Goal: Register for event/course

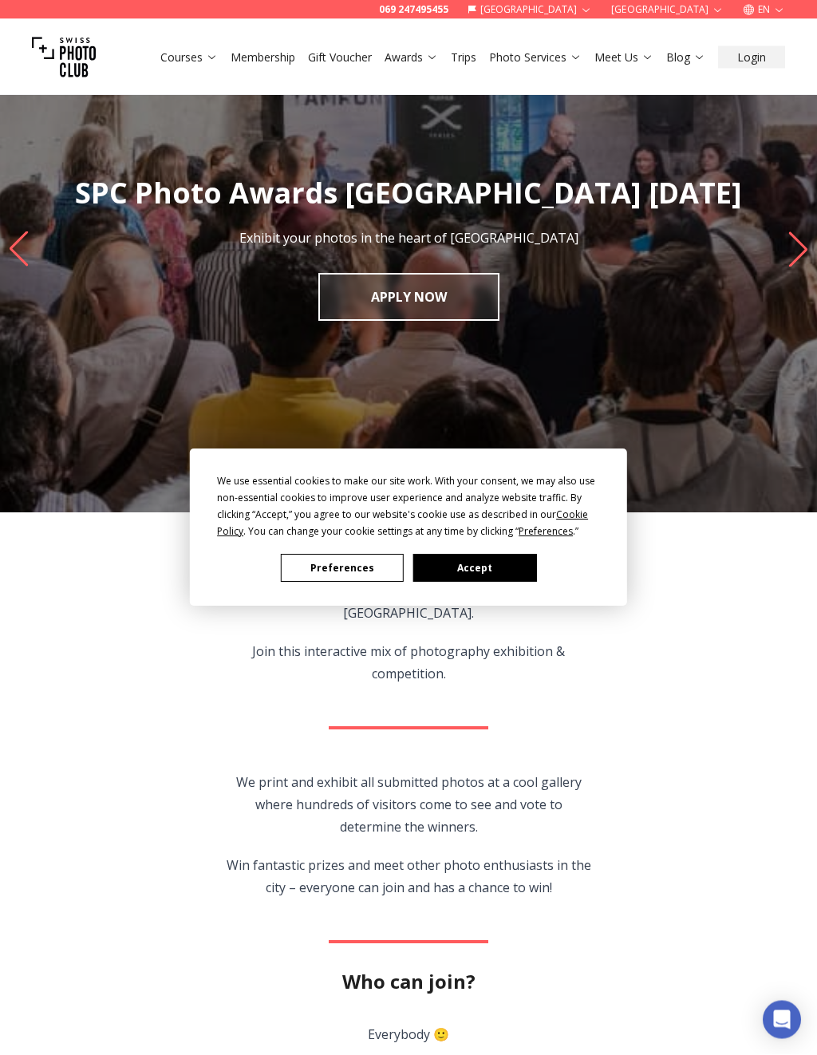
scroll to position [92, 0]
click at [344, 570] on button "Preferences" at bounding box center [342, 568] width 123 height 28
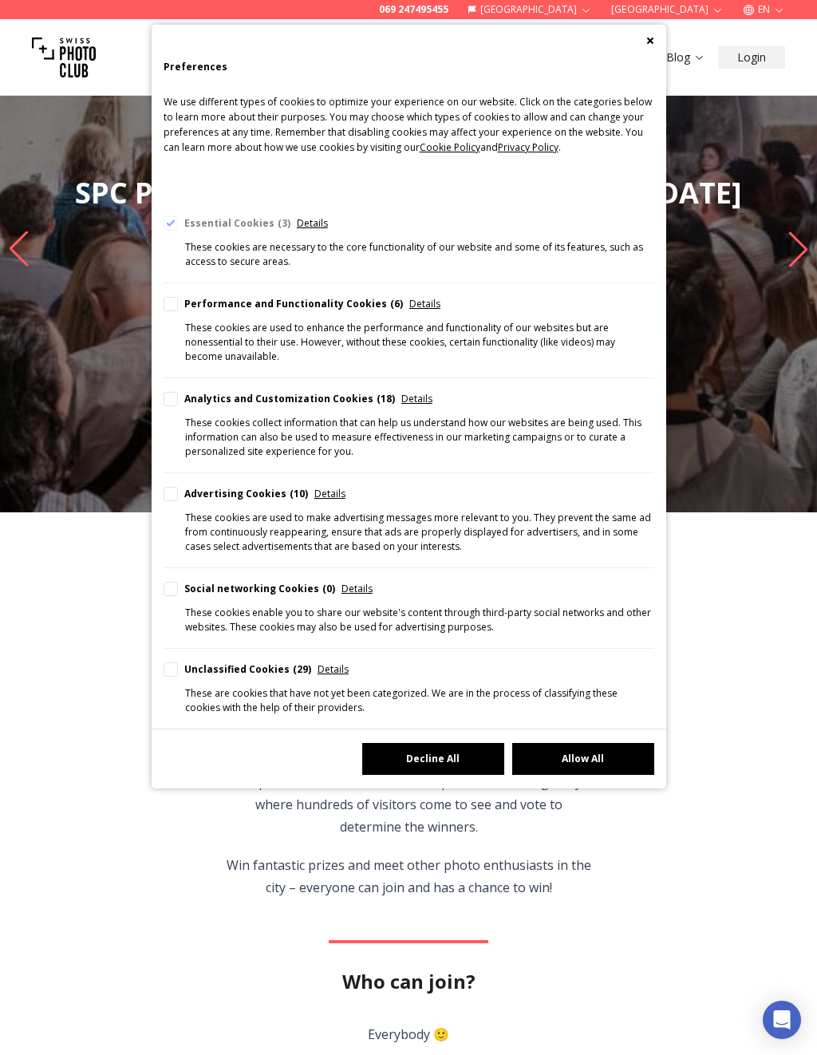
click at [452, 759] on button "Decline All" at bounding box center [433, 759] width 142 height 32
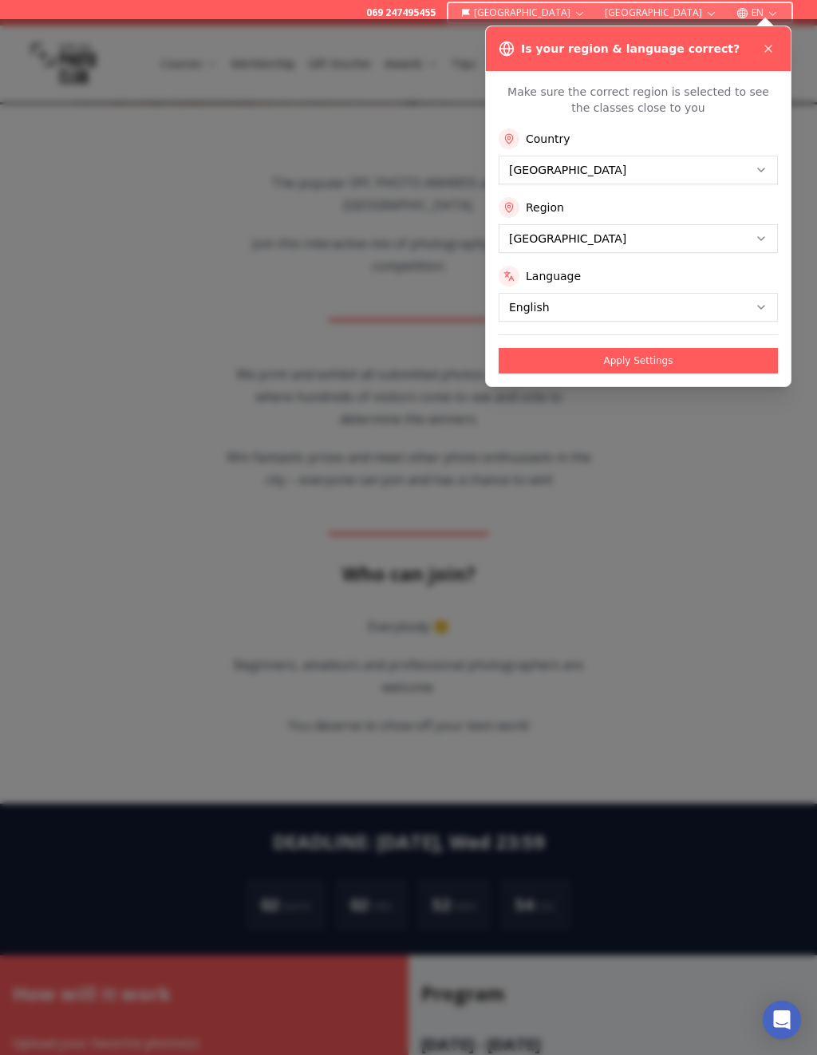
scroll to position [500, 0]
click at [645, 649] on div at bounding box center [408, 536] width 817 height 1035
click at [613, 698] on div at bounding box center [408, 536] width 817 height 1035
click at [774, 49] on icon at bounding box center [768, 48] width 13 height 13
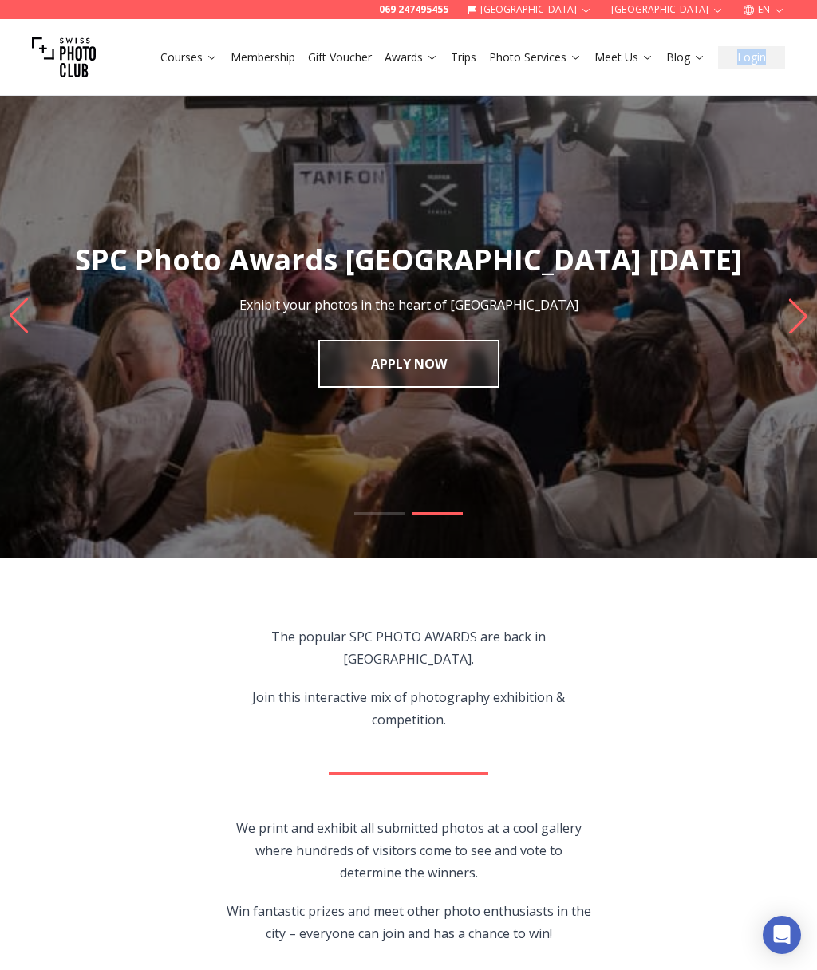
scroll to position [0, 0]
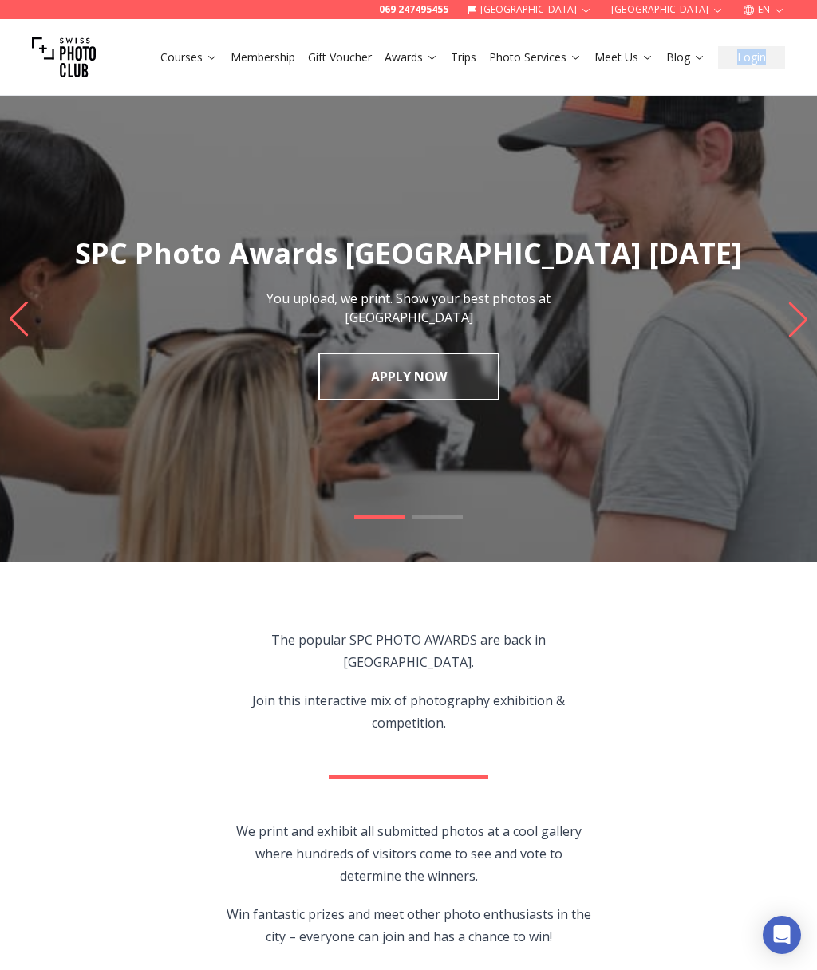
click at [411, 381] on link "APPLY NOW" at bounding box center [408, 377] width 181 height 48
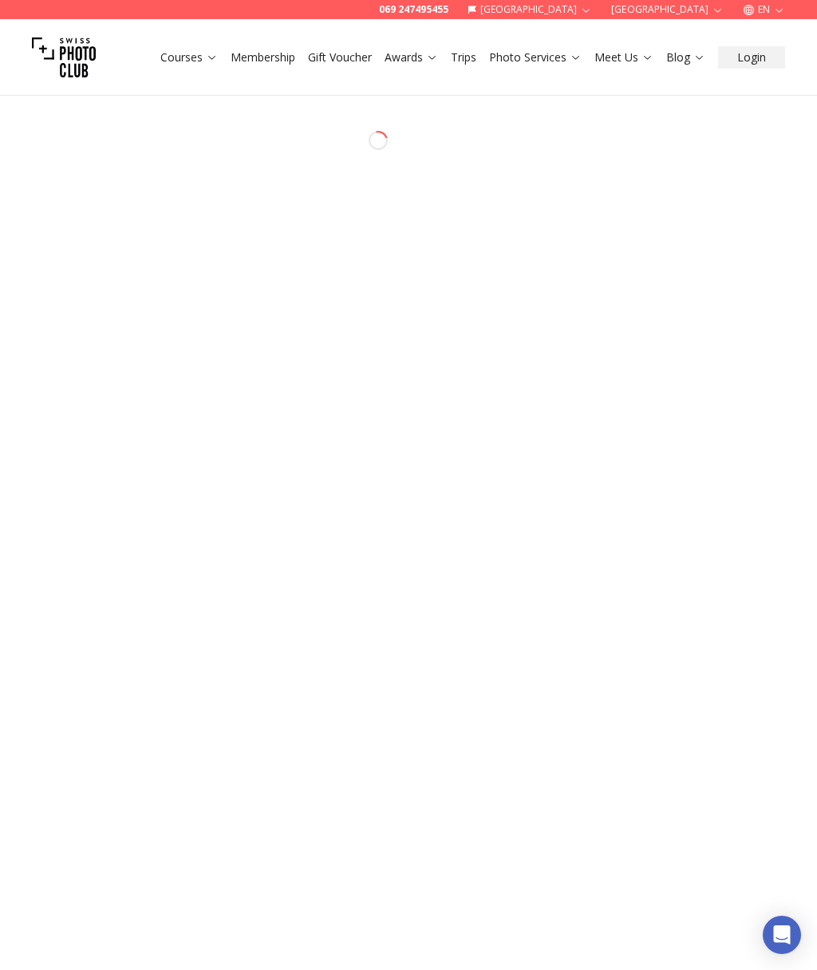
select select "*******"
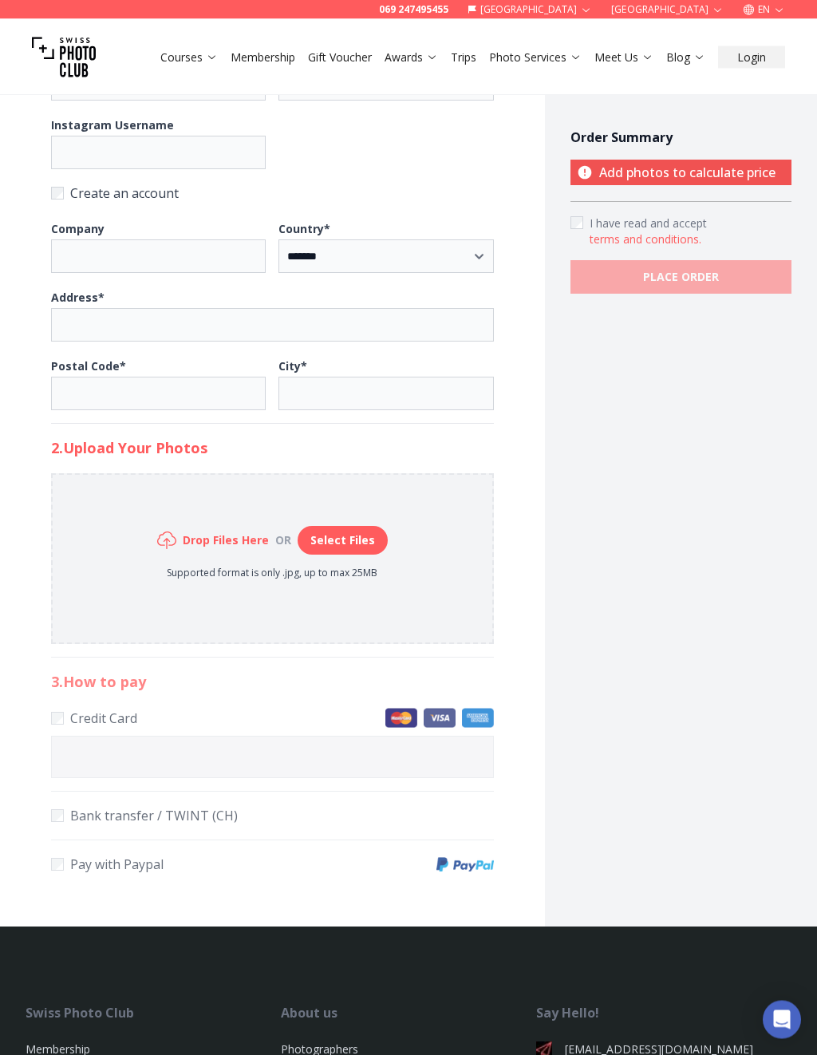
scroll to position [435, 0]
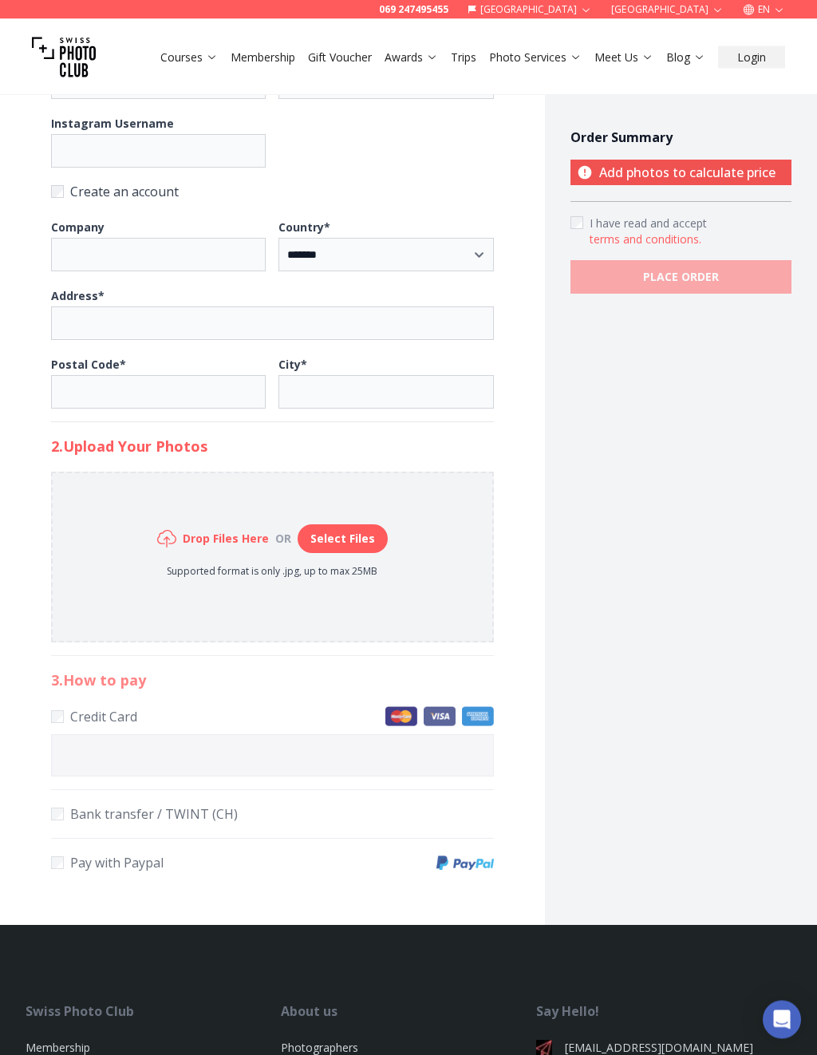
click at [629, 752] on div "Order Summary Add photos to calculate price I have read and accept terms and co…" at bounding box center [681, 284] width 272 height 1284
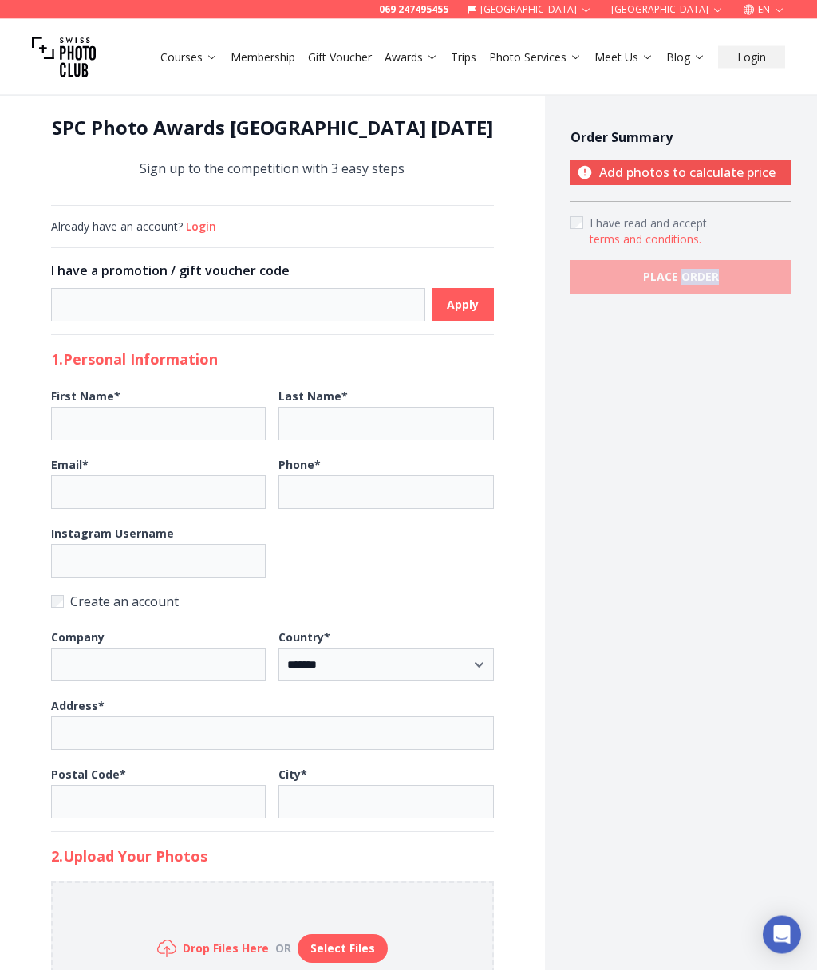
scroll to position [0, 0]
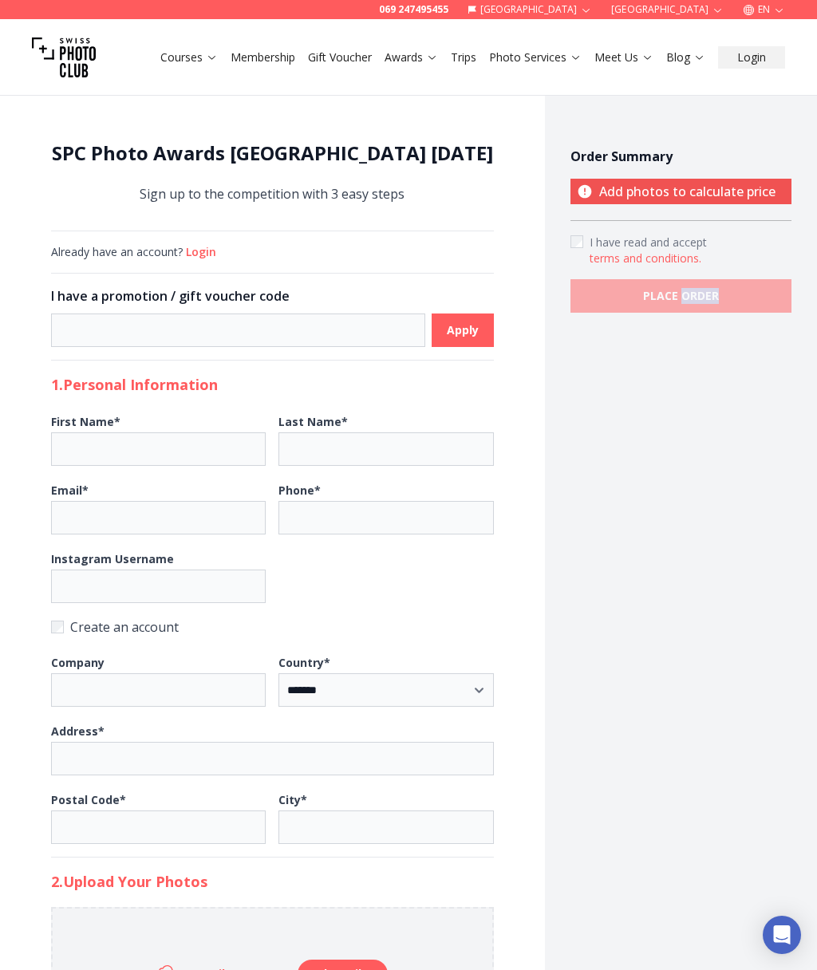
click at [182, 63] on link "Courses" at bounding box center [188, 57] width 57 height 16
